Goal: Check status: Check status

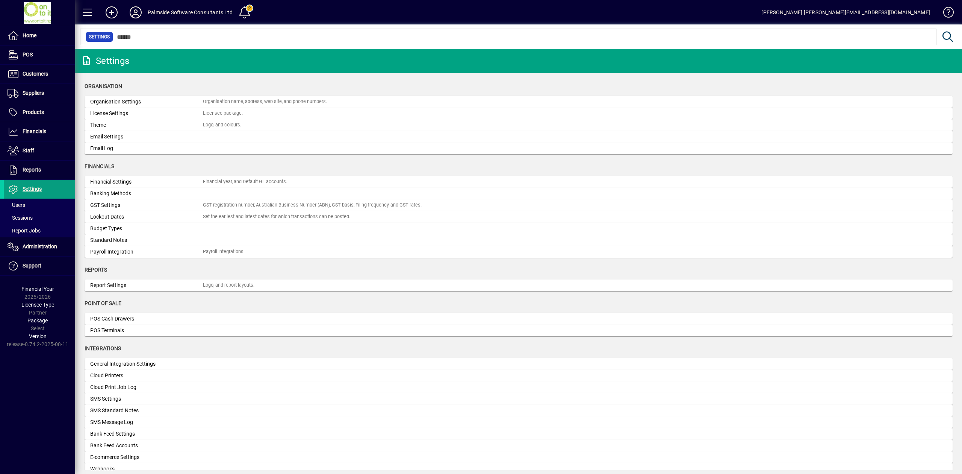
click at [464, 33] on input "text" at bounding box center [521, 37] width 817 height 11
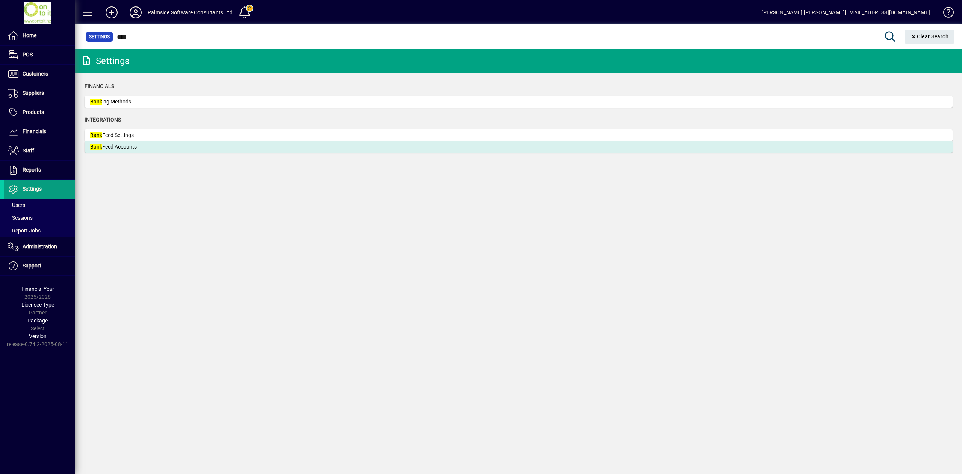
type input "****"
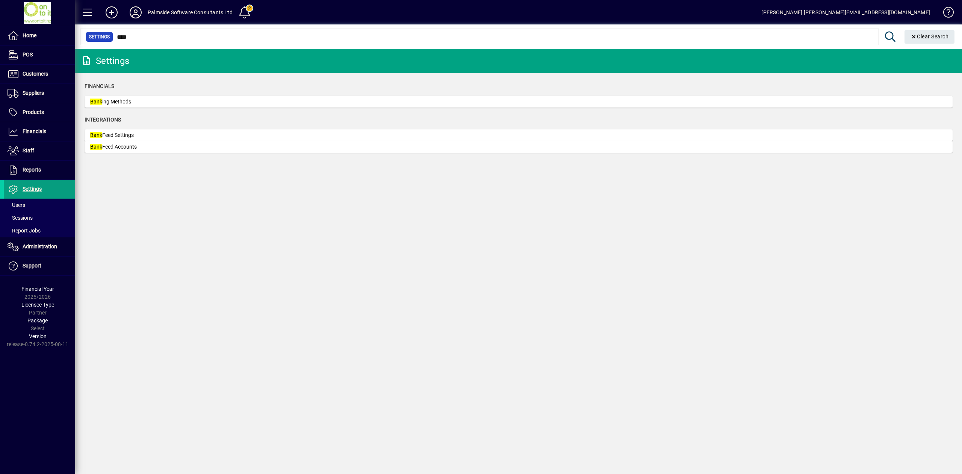
click at [306, 145] on mat-card-content "Bank Feed Accounts" at bounding box center [518, 147] width 857 height 8
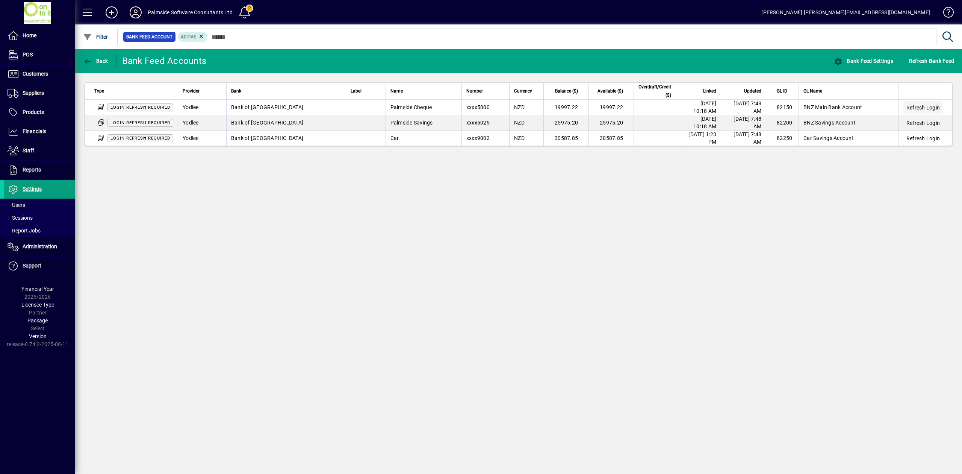
click at [918, 108] on span "Refresh Login" at bounding box center [922, 108] width 33 height 8
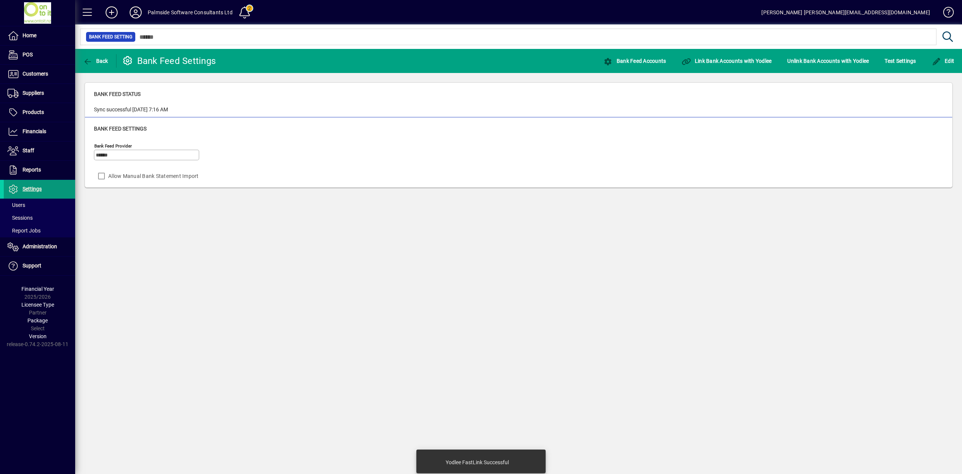
click at [30, 190] on span "Settings" at bounding box center [32, 189] width 19 height 6
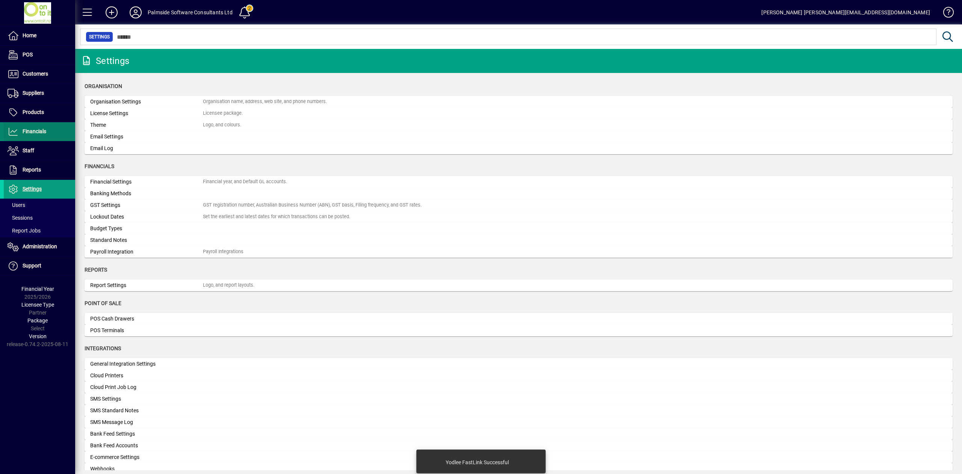
click at [27, 132] on span "Financials" at bounding box center [35, 131] width 24 height 6
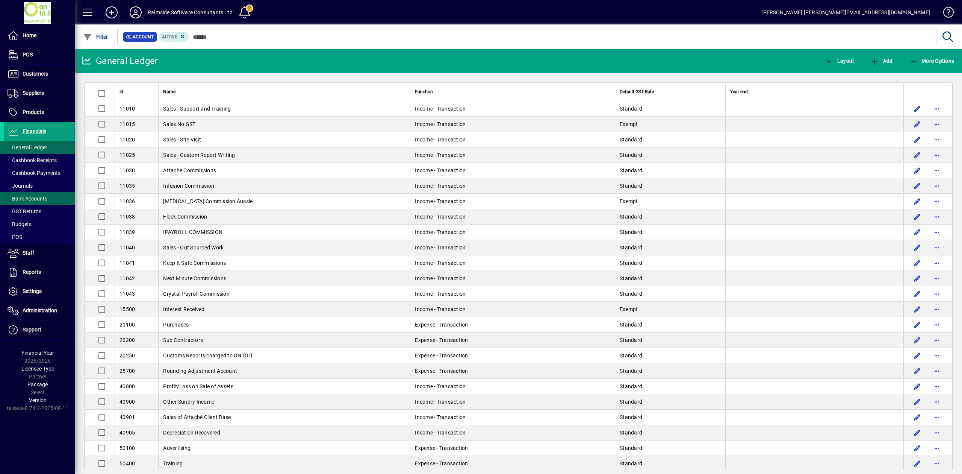
click at [33, 199] on span "Bank Accounts" at bounding box center [28, 198] width 40 height 6
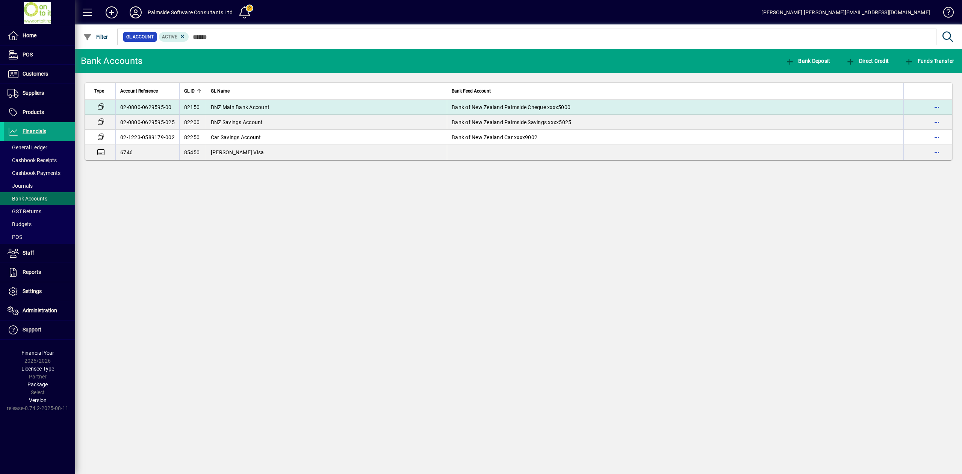
click at [217, 109] on span "BNZ Main Bank Account" at bounding box center [240, 107] width 59 height 6
